Goal: Task Accomplishment & Management: Use online tool/utility

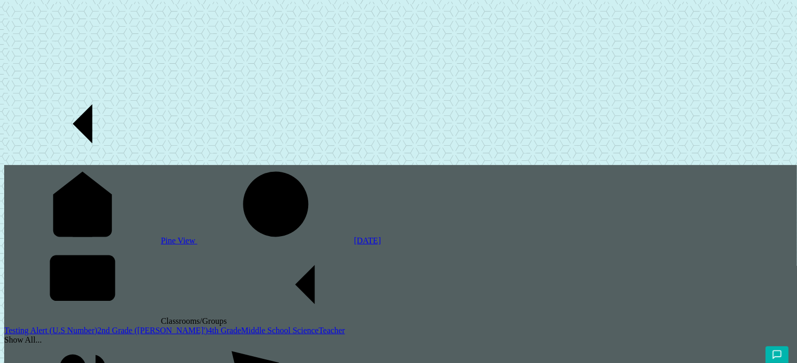
drag, startPoint x: 0, startPoint y: 0, endPoint x: 91, endPoint y: 144, distance: 170.2
click at [97, 326] on link "2nd Grade ([PERSON_NAME]')" at bounding box center [152, 330] width 111 height 9
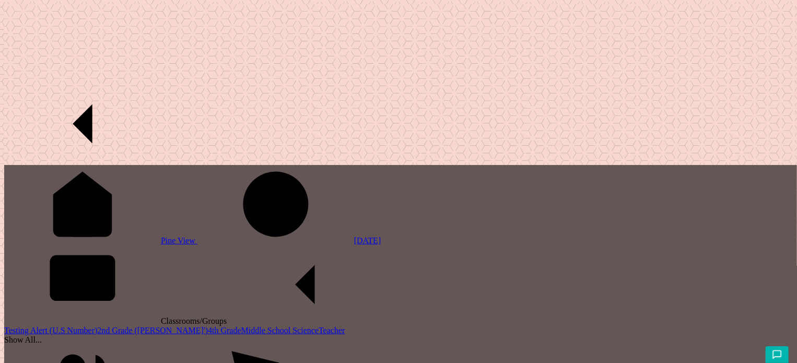
drag, startPoint x: 33, startPoint y: 1426, endPoint x: 96, endPoint y: 1430, distance: 63.3
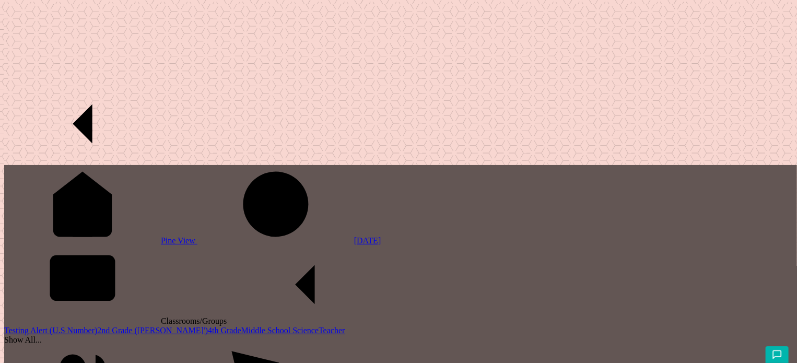
scroll to position [583, 0]
checkbox input "false"
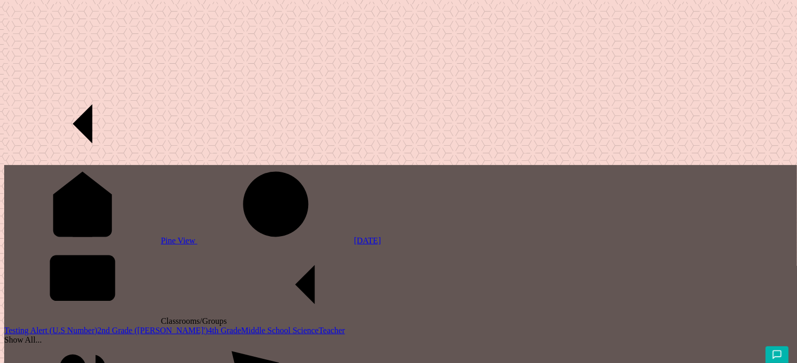
checkbox input "true"
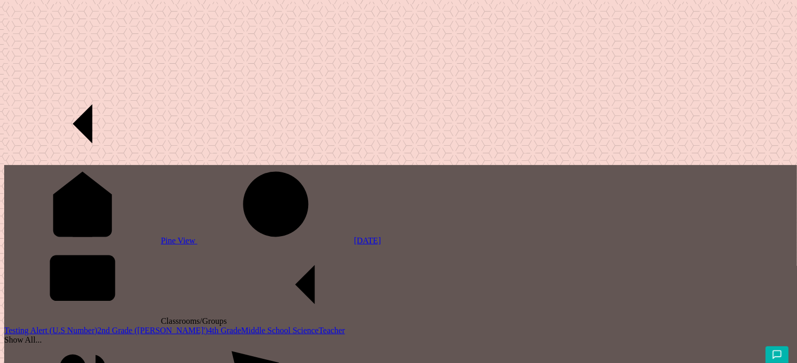
scroll to position [9, 0]
